Goal: Transaction & Acquisition: Purchase product/service

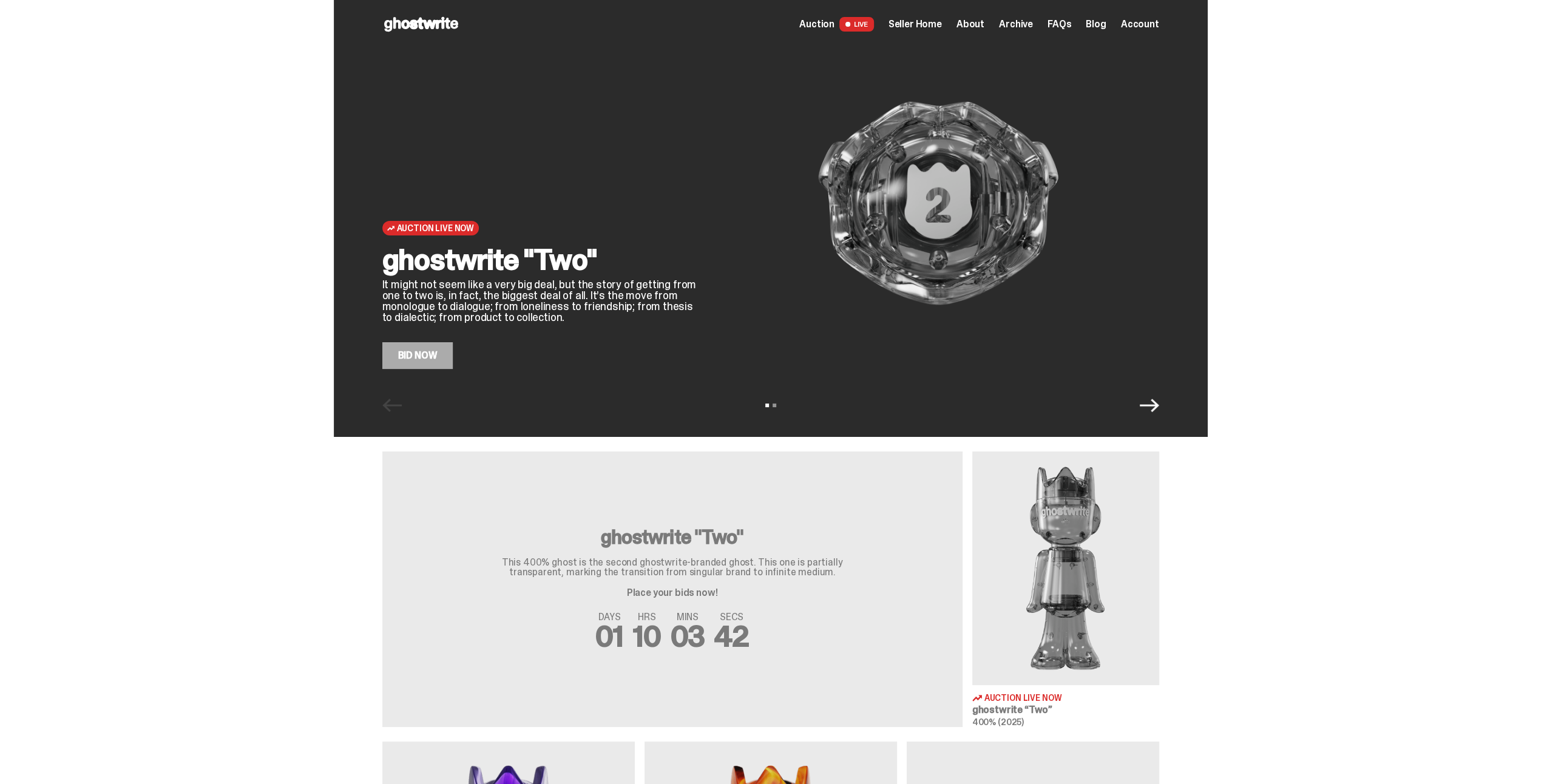
click at [1025, 22] on span "Archive" at bounding box center [1016, 24] width 34 height 10
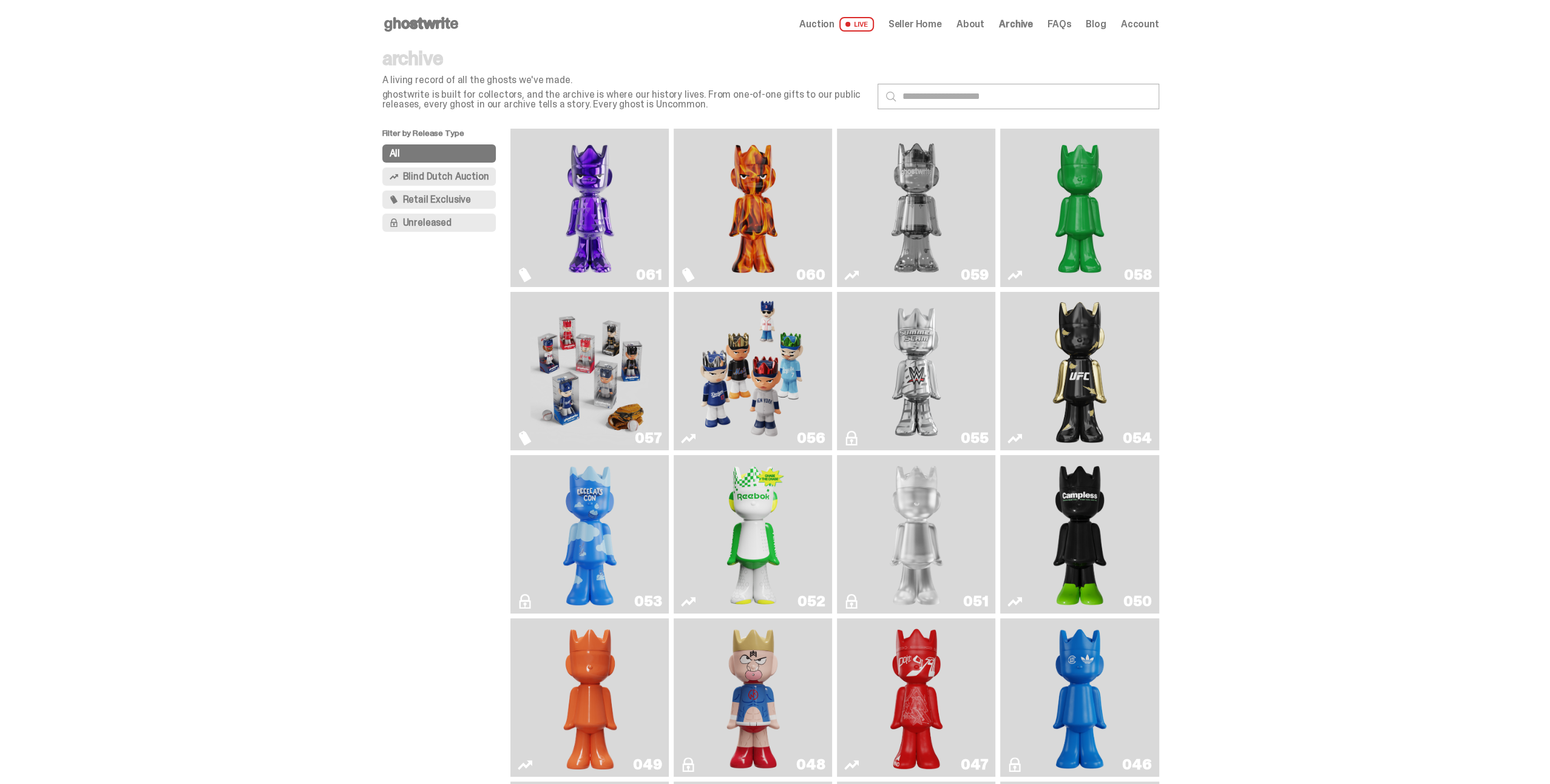
click at [796, 366] on img "Game Face (2025)" at bounding box center [753, 371] width 119 height 149
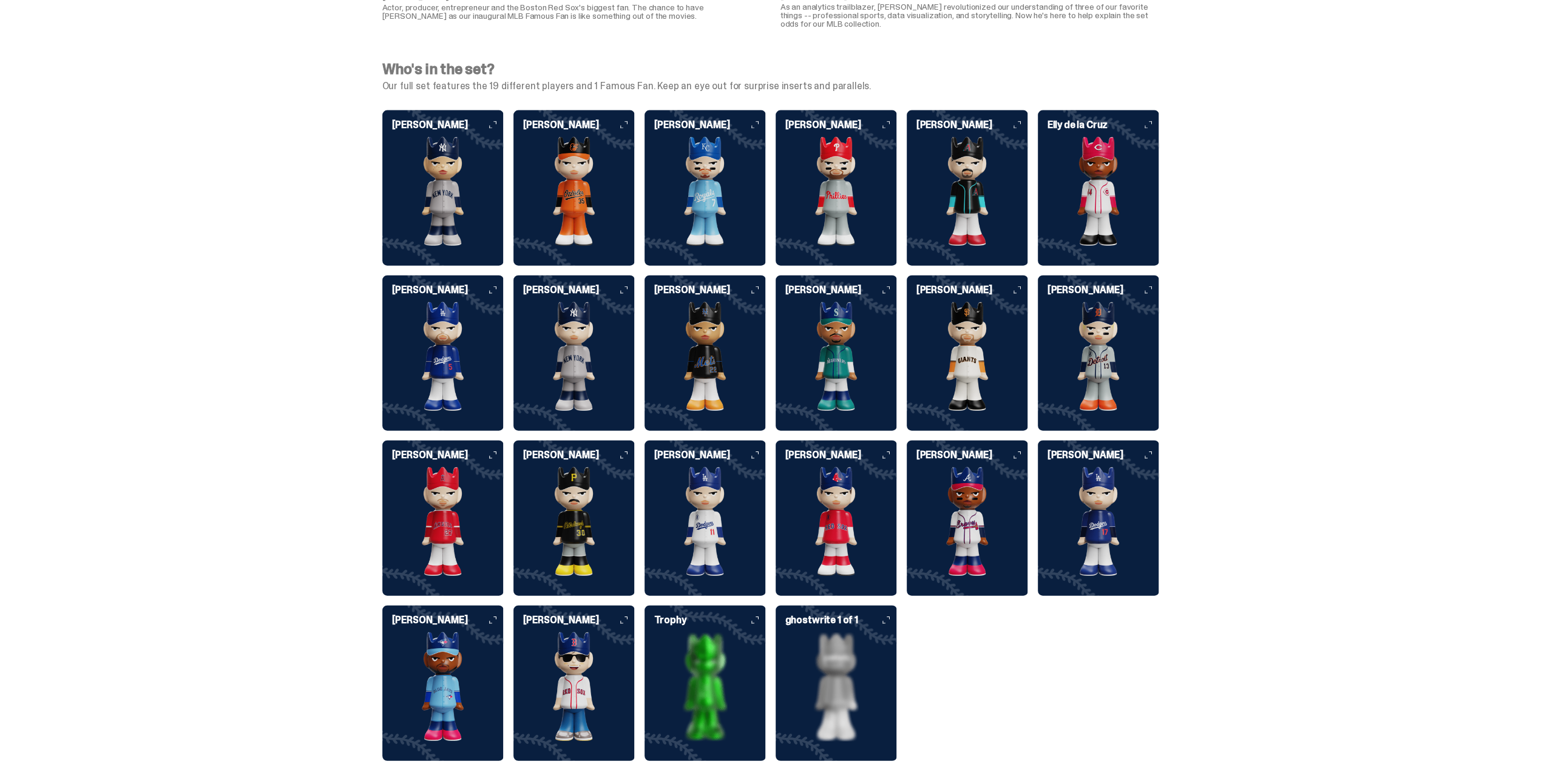
scroll to position [2852, 0]
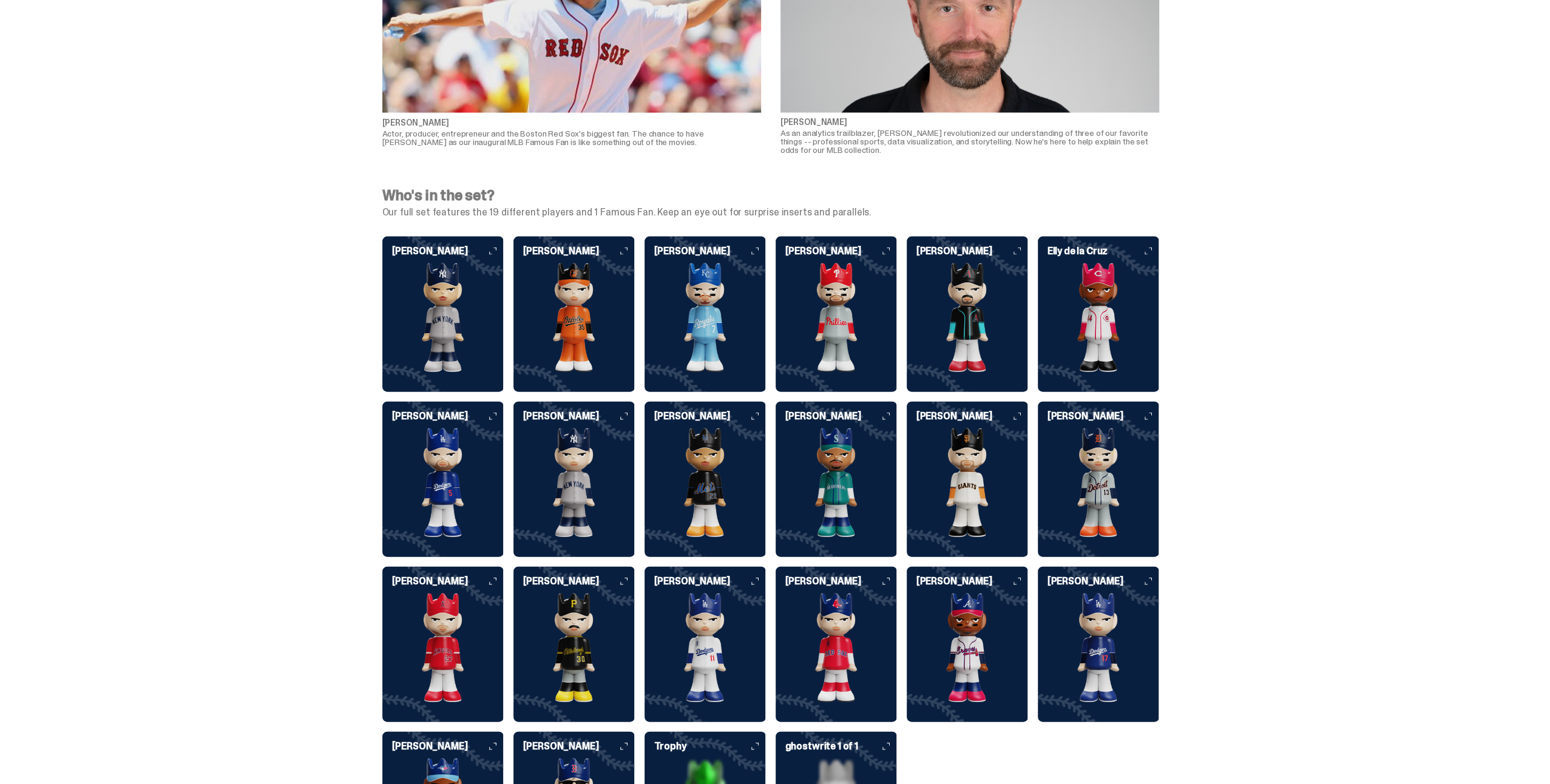
click at [732, 246] on div "[PERSON_NAME]" at bounding box center [705, 309] width 122 height 126
